Goal: Task Accomplishment & Management: Manage account settings

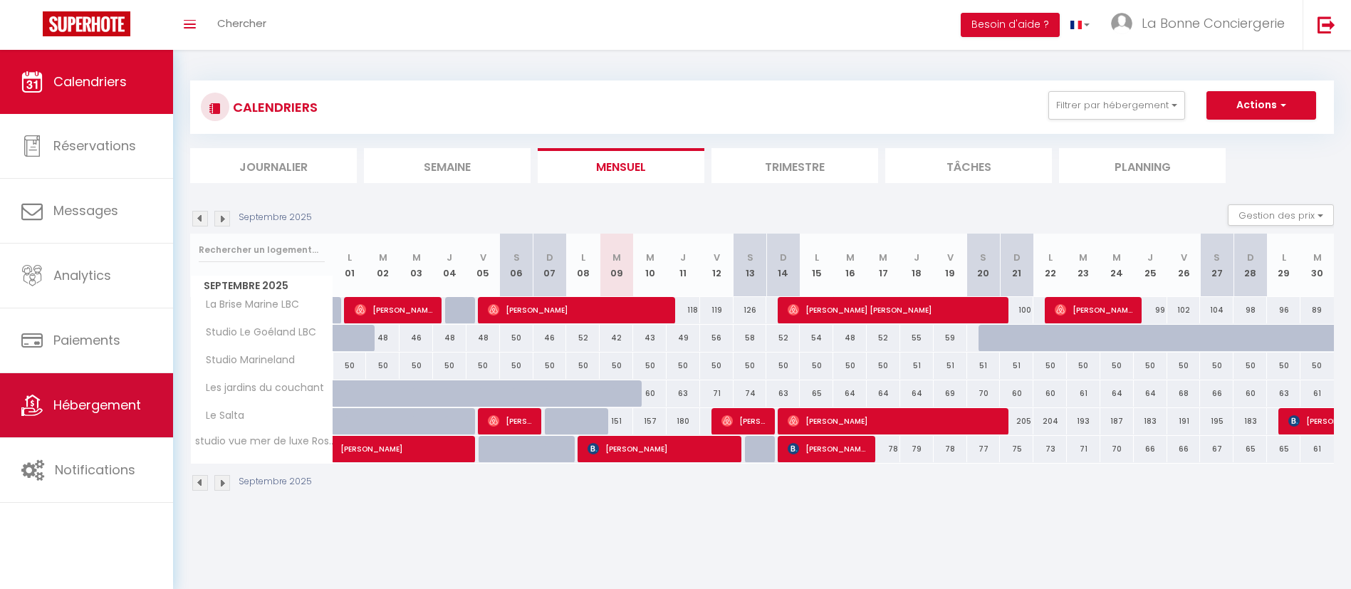
click at [128, 400] on span "Hébergement" at bounding box center [97, 405] width 88 height 18
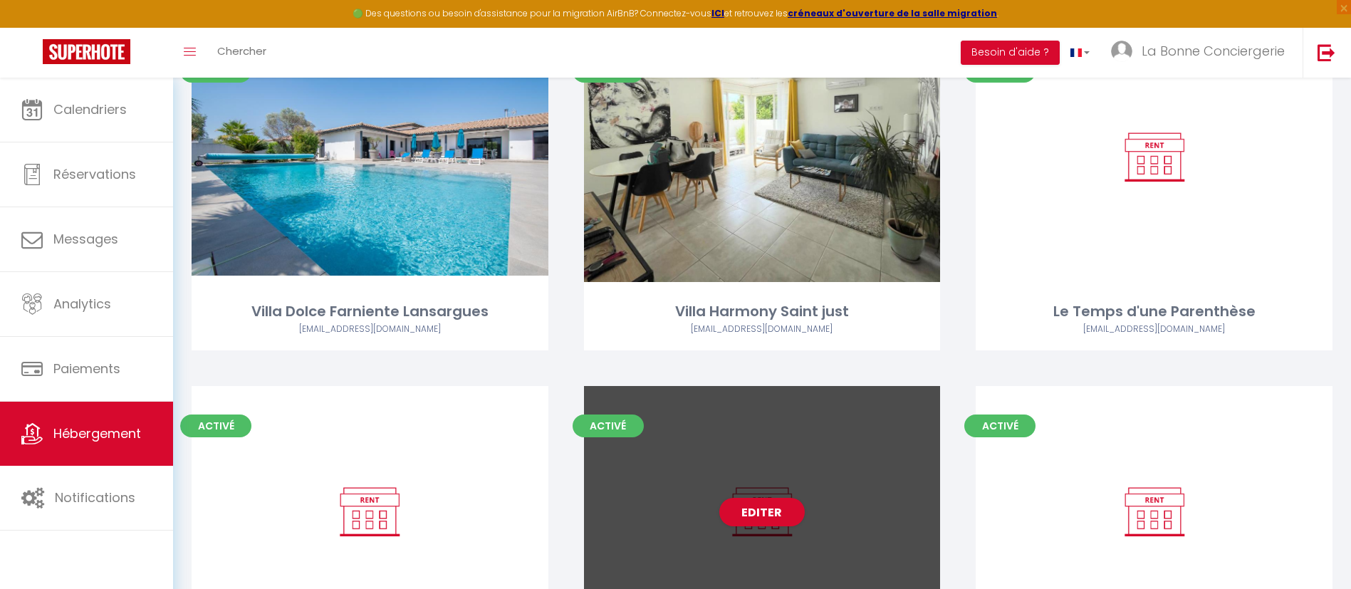
scroll to position [10569, 0]
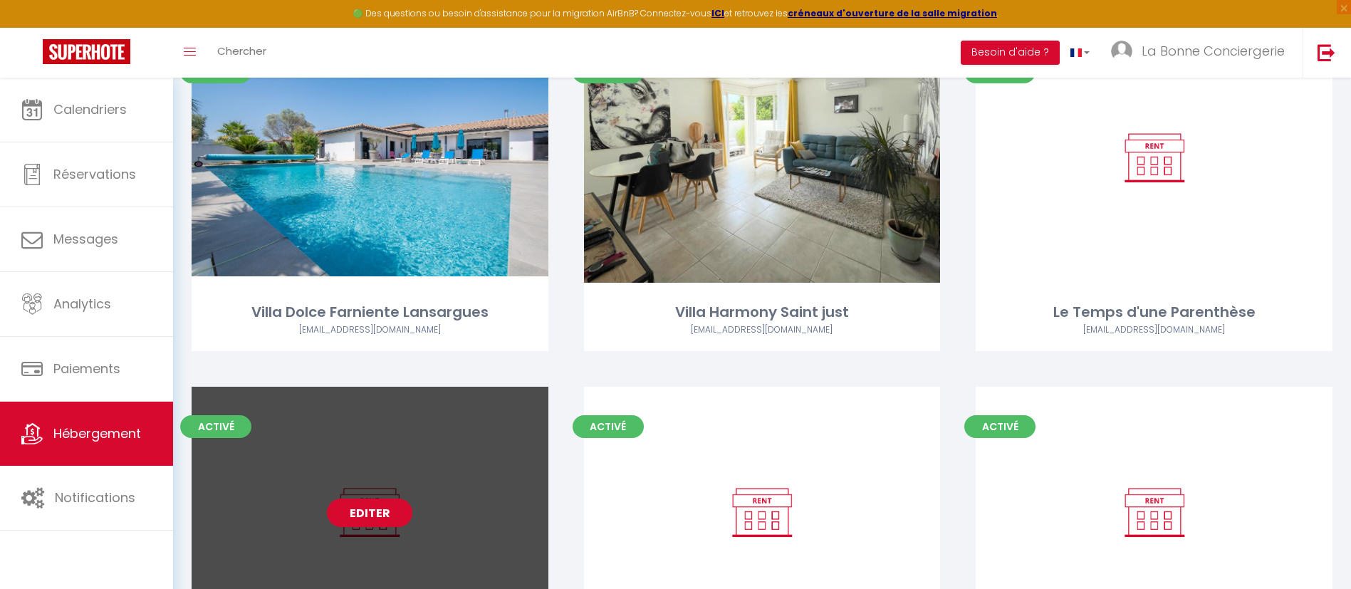
click at [332, 507] on link "Editer" at bounding box center [369, 512] width 85 height 28
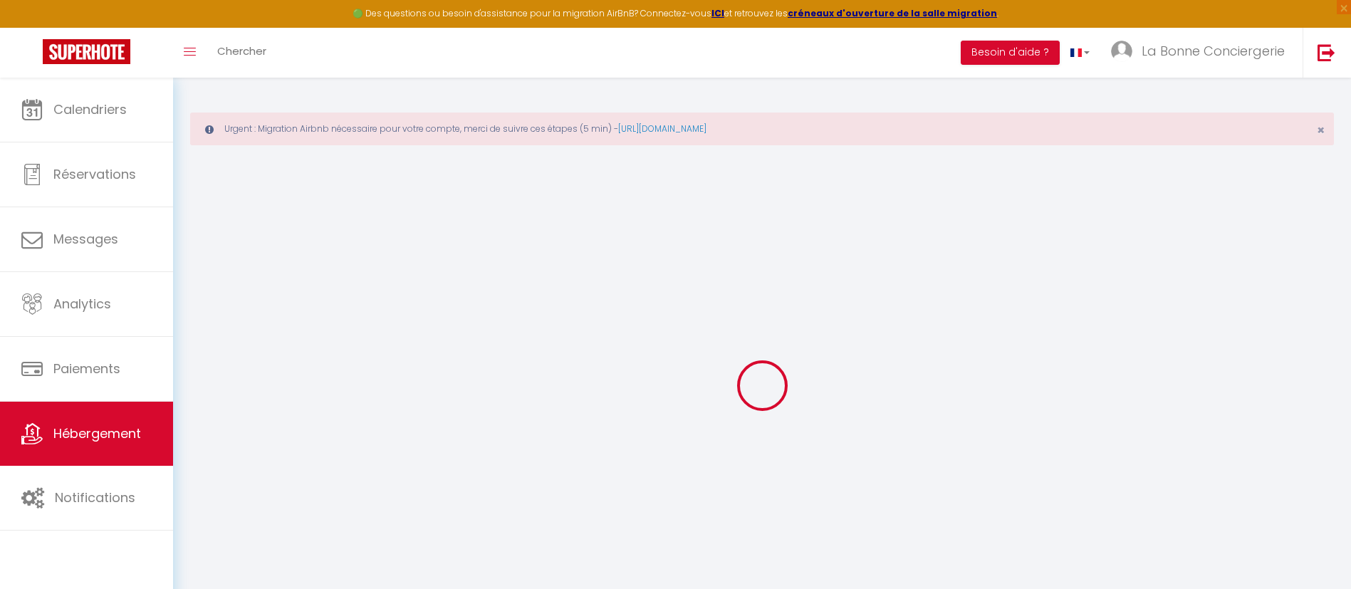
select select
checkbox input "true"
checkbox input "false"
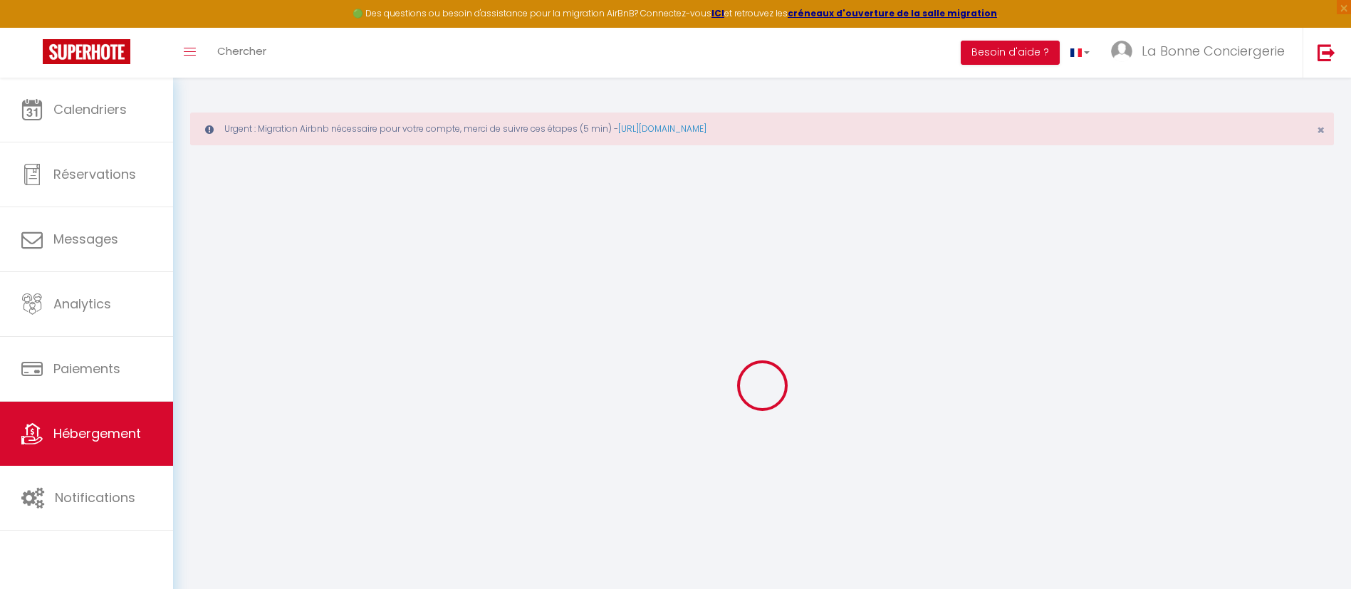
checkbox input "false"
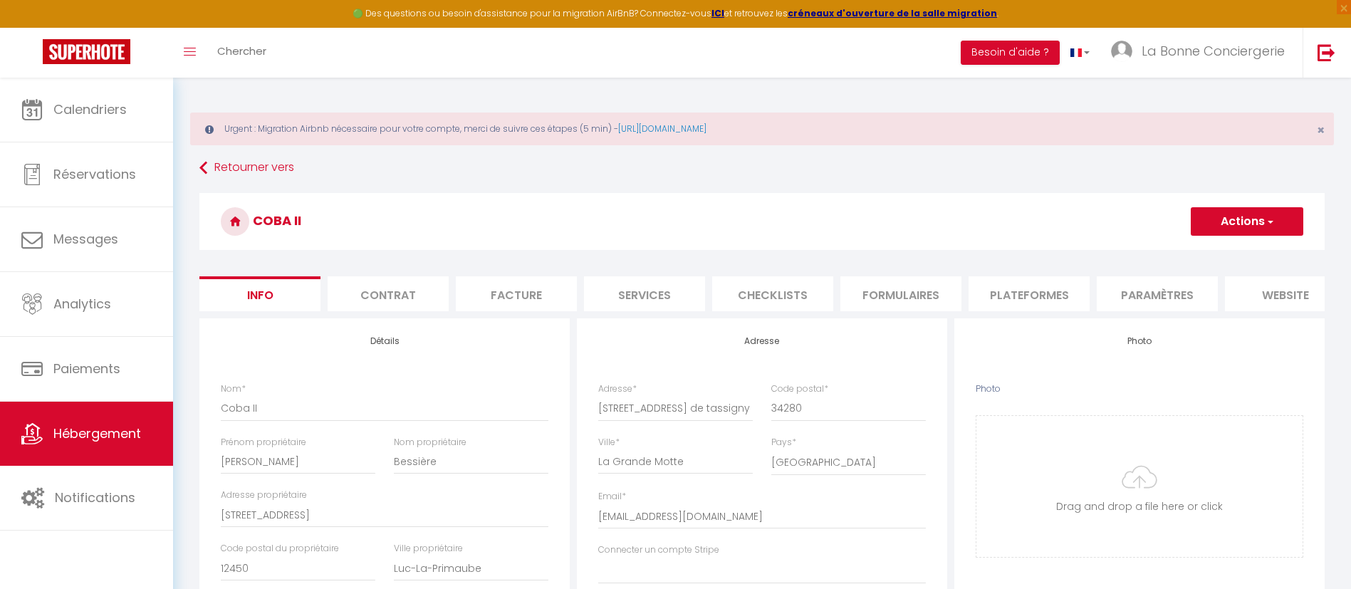
select select
checkbox input "true"
checkbox input "false"
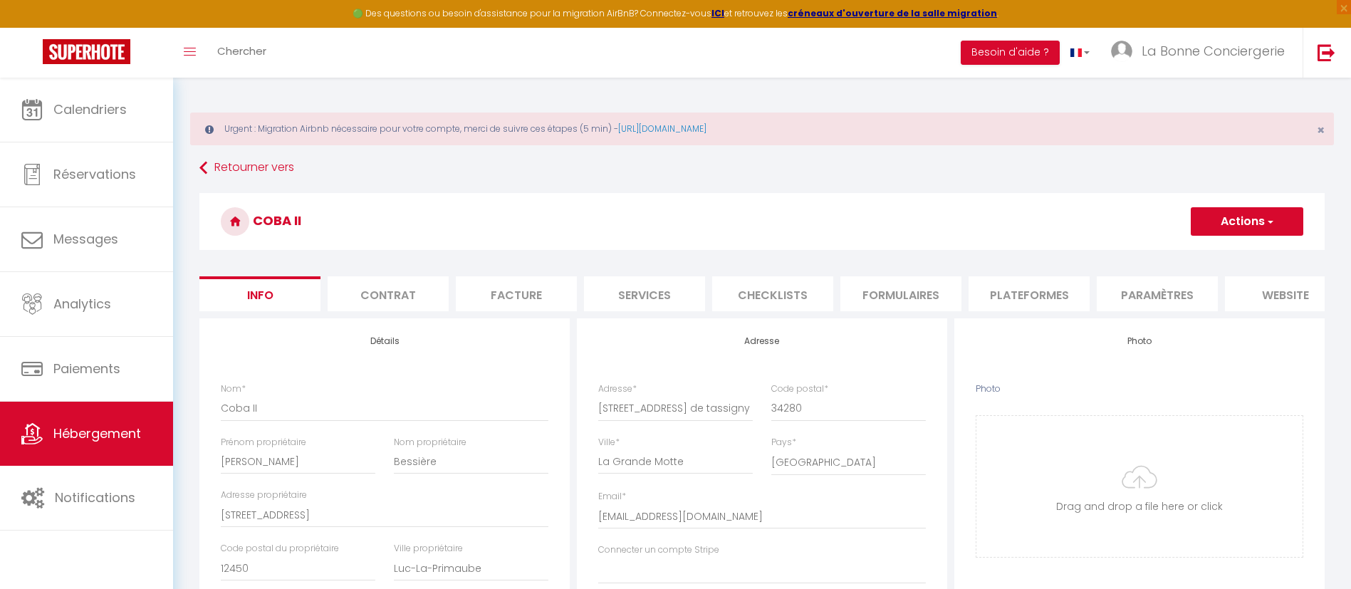
click at [674, 304] on li "Services" at bounding box center [644, 293] width 121 height 35
select select
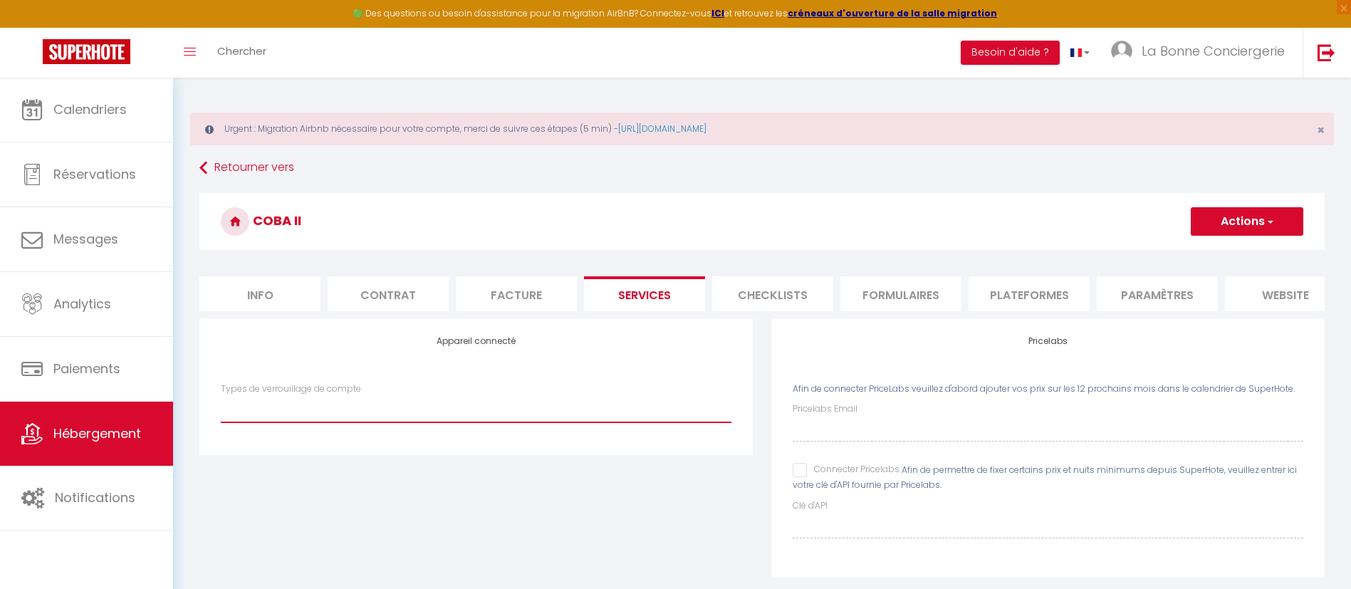
click at [622, 418] on select "Igloohome" at bounding box center [476, 408] width 511 height 27
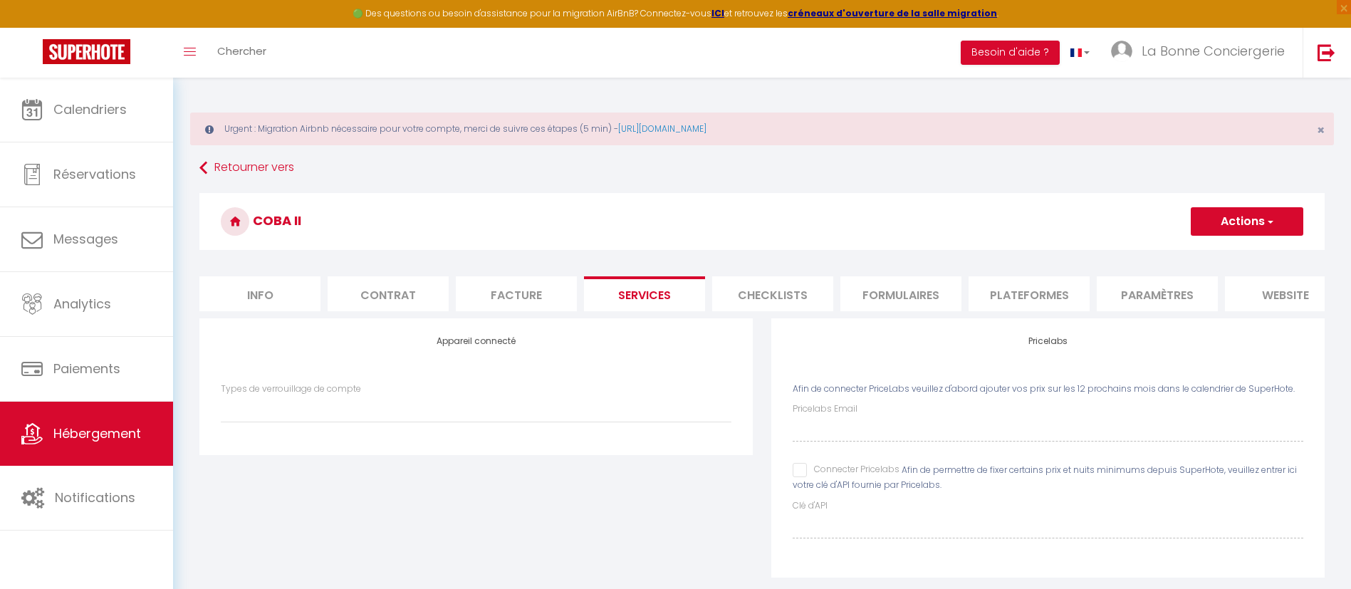
click at [660, 364] on div "Appareil connecté Types de verrouillage de compte Igloohome" at bounding box center [475, 386] width 553 height 136
click at [1001, 291] on li "Plateformes" at bounding box center [1029, 293] width 121 height 35
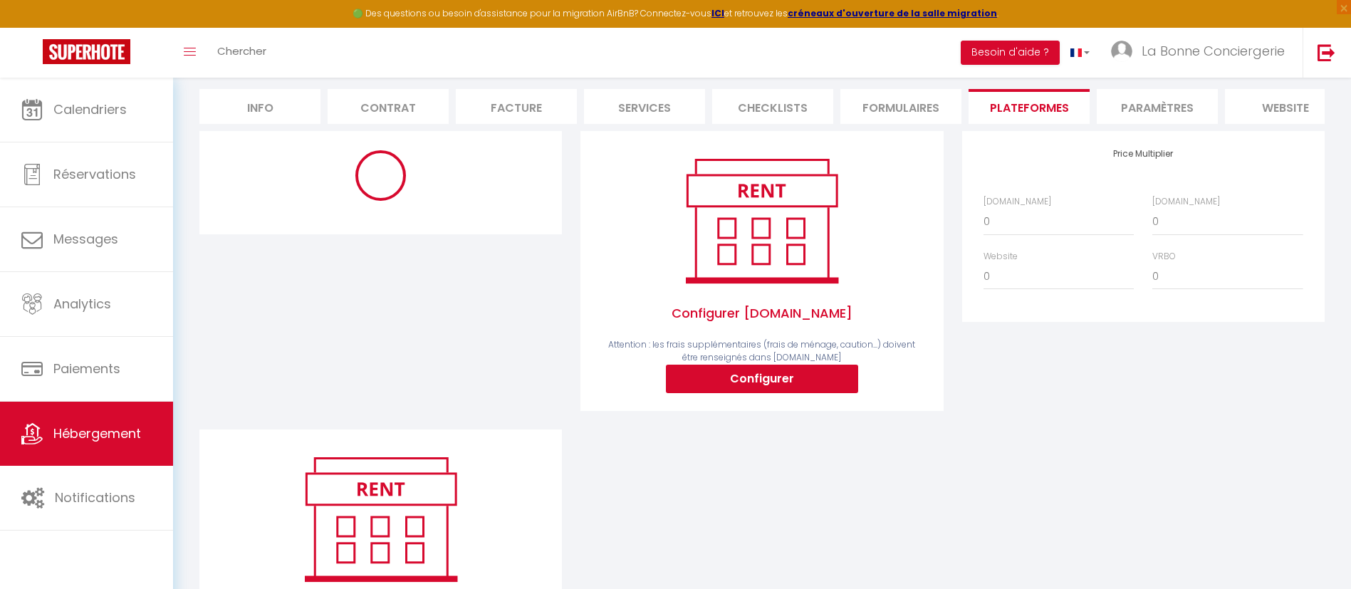
scroll to position [188, 0]
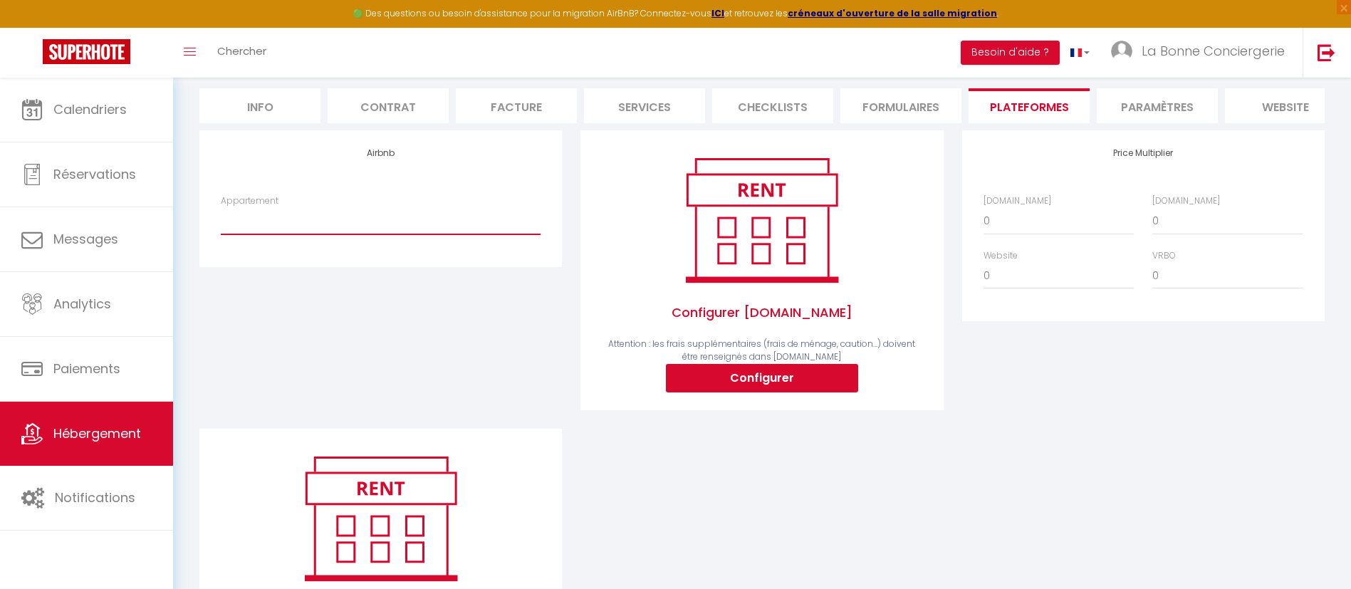
click at [362, 226] on select "[PERSON_NAME] * Clim * Wifi * Jaccuzi Partagé - [EMAIL_ADDRESS][DOMAIN_NAME] Ca…" at bounding box center [381, 220] width 320 height 27
click at [415, 347] on div "Airbnb Appartement [PERSON_NAME] * Clim * Wifi * Jaccuzi Partagé - [EMAIL_ADDRE…" at bounding box center [380, 279] width 381 height 298
click at [335, 249] on div "Appartement [PERSON_NAME] * Clim * Wifi * Jaccuzi Partagé - [EMAIL_ADDRESS][DOM…" at bounding box center [381, 221] width 338 height 55
click at [268, 234] on select "[PERSON_NAME] * Clim * Wifi * Jaccuzi Partagé - [EMAIL_ADDRESS][DOMAIN_NAME] Ca…" at bounding box center [381, 220] width 320 height 27
click at [466, 353] on div "Airbnb Appartement [PERSON_NAME] * Clim * Wifi * Jaccuzi Partagé - [EMAIL_ADDRE…" at bounding box center [380, 279] width 381 height 298
